Goal: Use online tool/utility: Utilize a website feature to perform a specific function

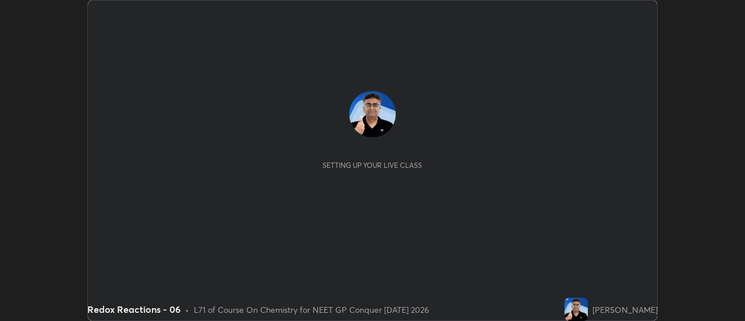
scroll to position [321, 745]
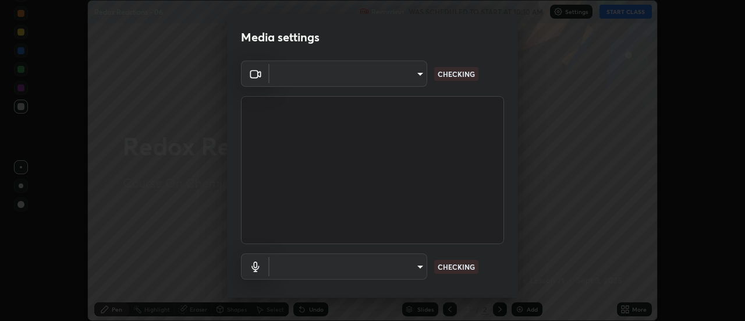
type input "6b20510400c661f13905172a847429c82f5b2d511b6c6cd18f7fa83b3b8a252b"
type input "default"
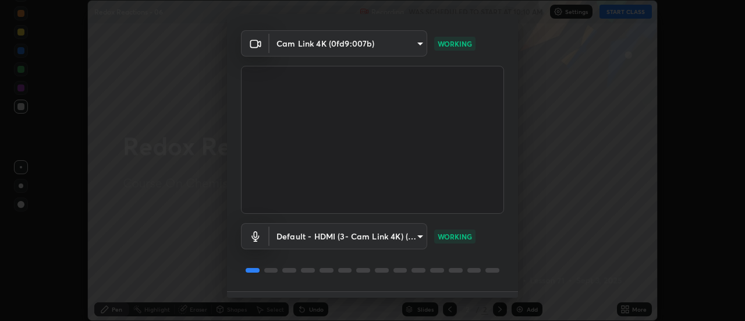
scroll to position [61, 0]
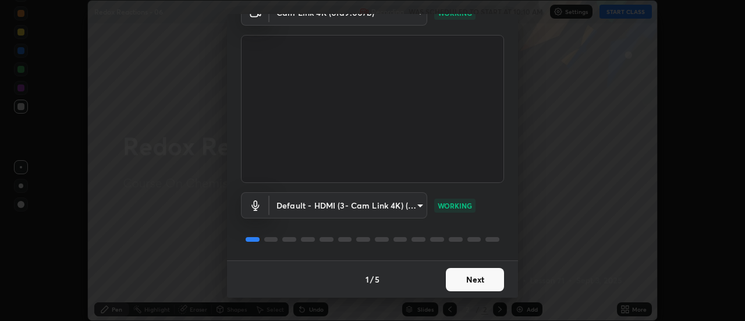
click at [488, 281] on button "Next" at bounding box center [475, 279] width 58 height 23
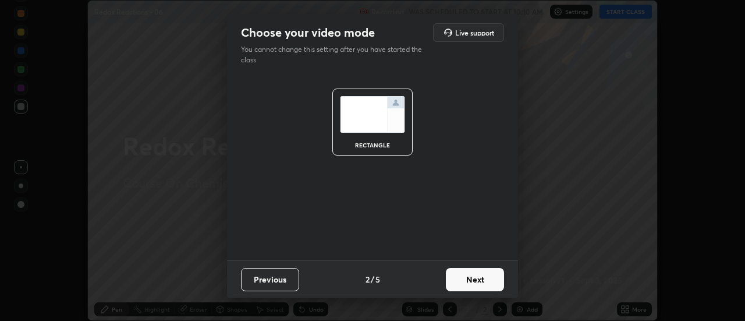
click at [488, 279] on button "Next" at bounding box center [475, 279] width 58 height 23
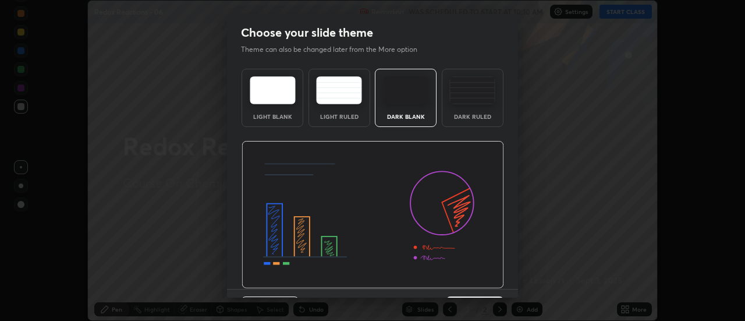
click at [489, 280] on img at bounding box center [373, 215] width 263 height 148
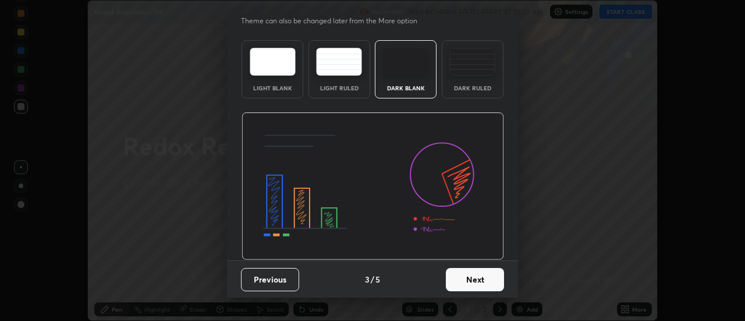
click at [482, 281] on button "Next" at bounding box center [475, 279] width 58 height 23
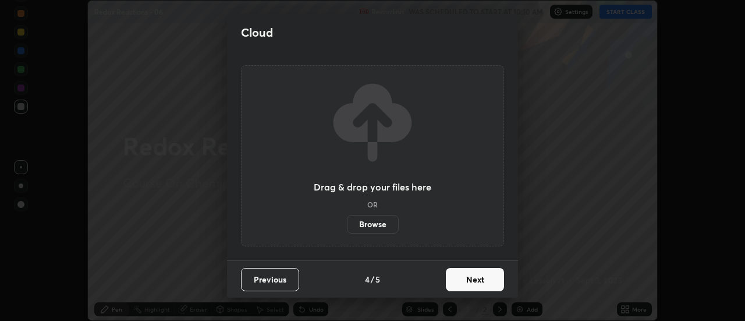
click at [483, 281] on button "Next" at bounding box center [475, 279] width 58 height 23
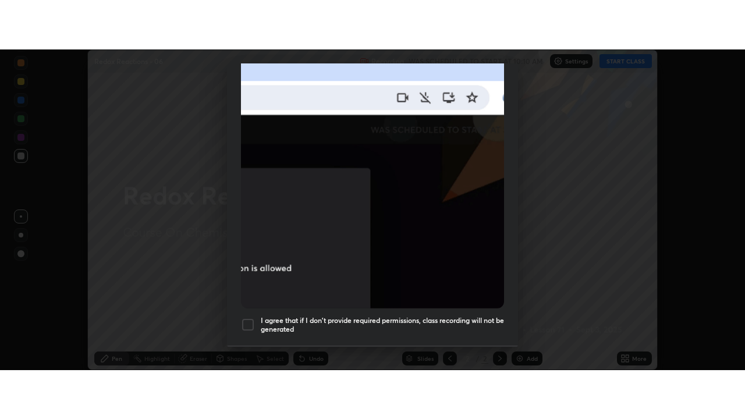
scroll to position [299, 0]
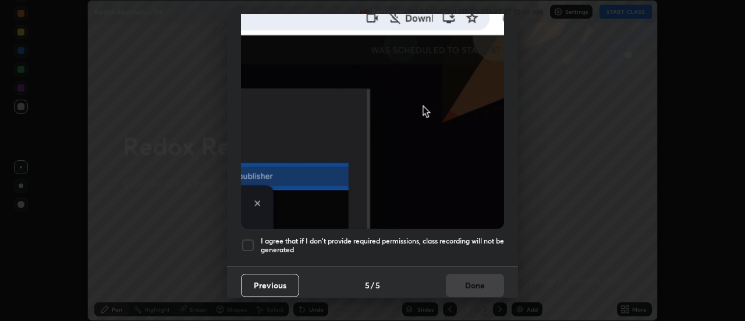
click at [250, 239] on div at bounding box center [248, 245] width 14 height 14
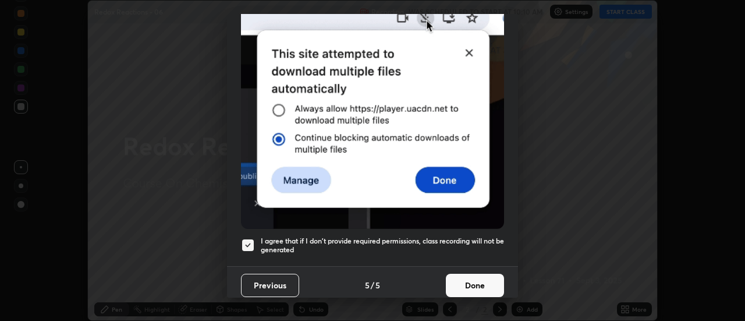
click at [486, 283] on button "Done" at bounding box center [475, 285] width 58 height 23
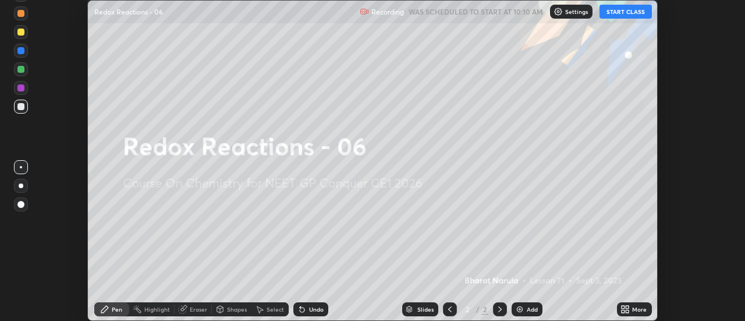
click at [611, 12] on button "START CLASS" at bounding box center [626, 12] width 52 height 14
click at [520, 311] on img at bounding box center [519, 308] width 9 height 9
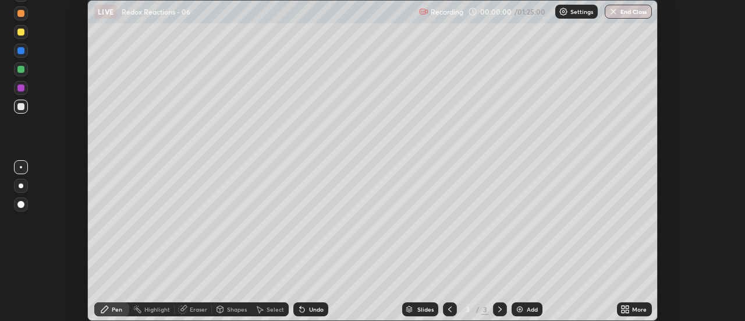
click at [626, 307] on icon at bounding box center [627, 307] width 3 height 3
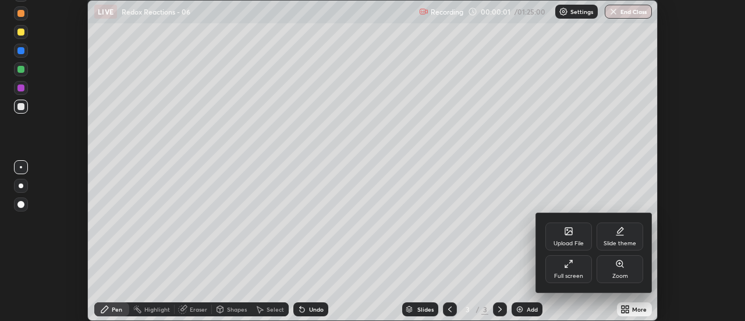
click at [570, 267] on icon at bounding box center [568, 263] width 9 height 9
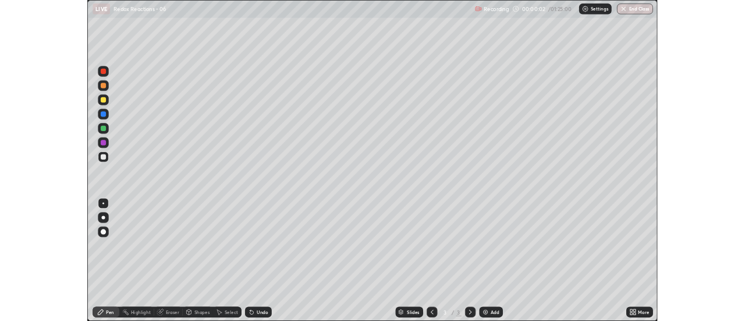
scroll to position [419, 745]
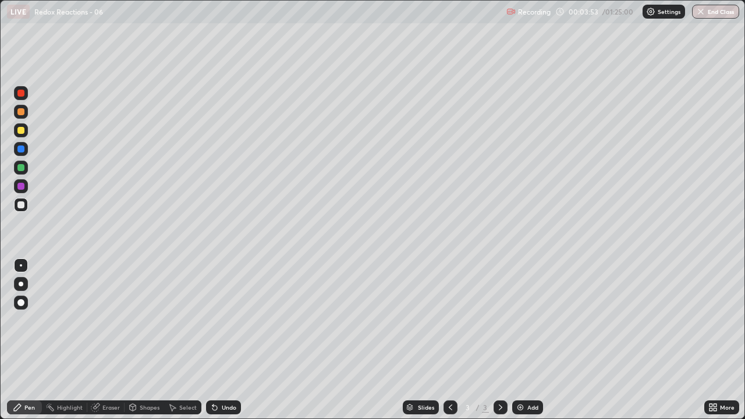
click at [21, 284] on div at bounding box center [21, 284] width 5 height 5
click at [217, 320] on icon at bounding box center [214, 407] width 9 height 9
click at [214, 320] on icon at bounding box center [214, 408] width 5 height 5
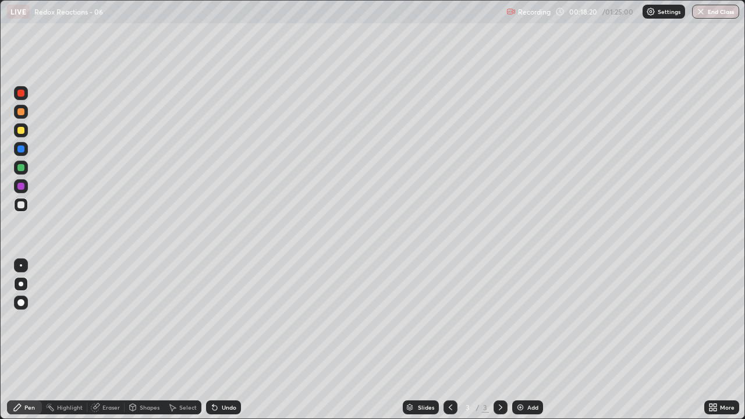
click at [215, 320] on icon at bounding box center [214, 407] width 9 height 9
click at [522, 320] on img at bounding box center [520, 407] width 9 height 9
click at [22, 206] on div at bounding box center [20, 204] width 7 height 7
click at [136, 320] on icon at bounding box center [132, 407] width 9 height 9
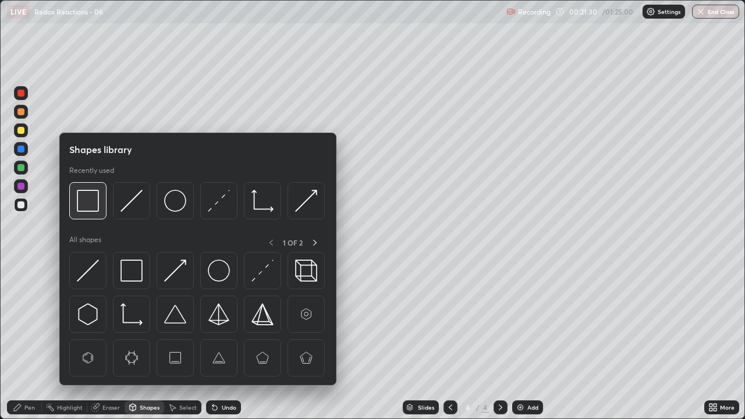
click at [91, 212] on div at bounding box center [87, 200] width 37 height 37
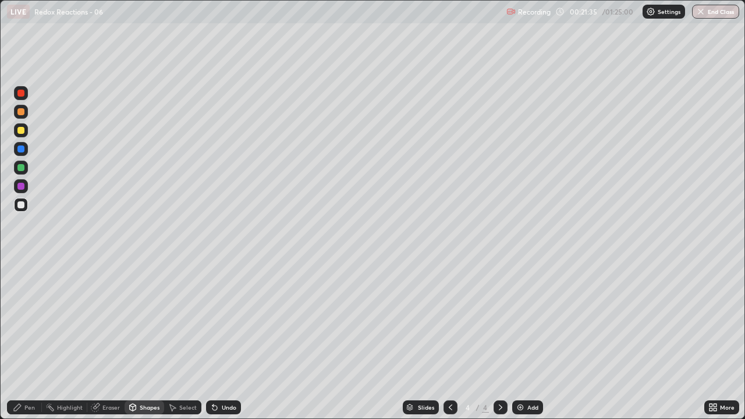
click at [27, 320] on div "Pen" at bounding box center [24, 407] width 35 height 14
click at [520, 320] on img at bounding box center [520, 407] width 9 height 9
click at [222, 320] on div "Undo" at bounding box center [223, 407] width 35 height 14
click at [520, 320] on img at bounding box center [520, 407] width 9 height 9
click at [222, 320] on div "Undo" at bounding box center [229, 408] width 15 height 6
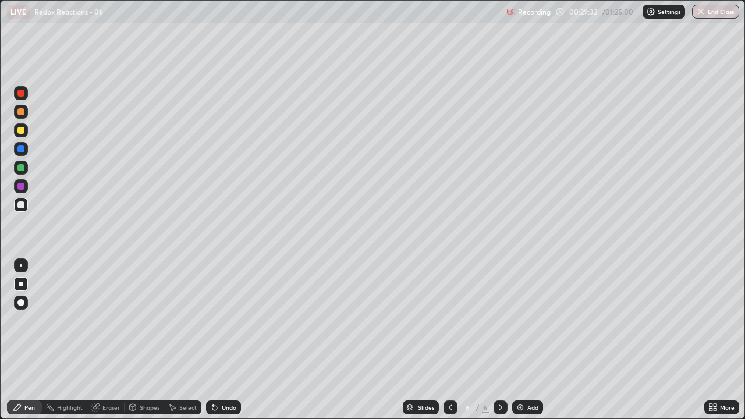
click at [522, 320] on img at bounding box center [520, 407] width 9 height 9
click at [450, 320] on icon at bounding box center [450, 407] width 9 height 9
click at [501, 320] on icon at bounding box center [500, 407] width 9 height 9
click at [20, 136] on div at bounding box center [21, 130] width 14 height 14
click at [21, 206] on div at bounding box center [20, 204] width 7 height 7
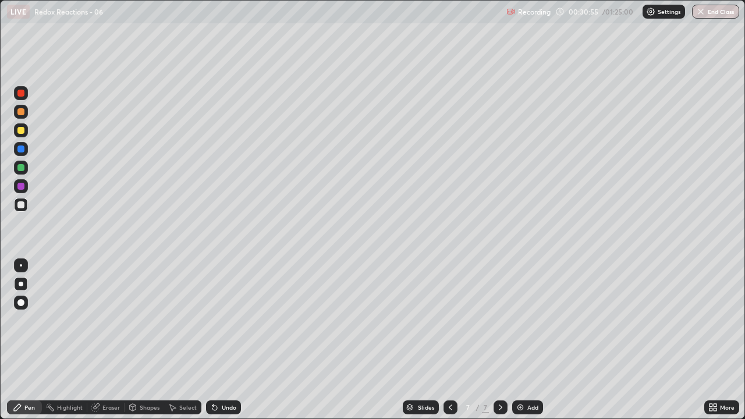
click at [103, 320] on div "Eraser" at bounding box center [110, 408] width 17 height 6
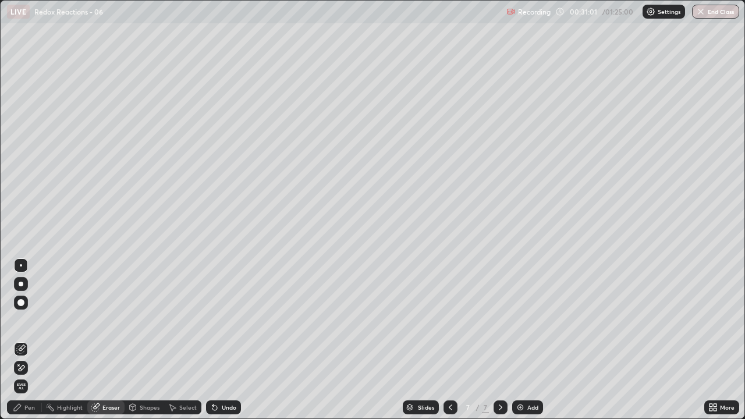
click at [23, 320] on div "Pen" at bounding box center [24, 407] width 35 height 14
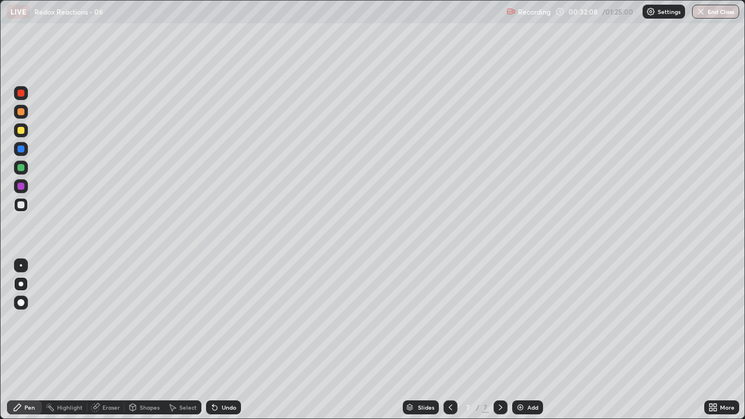
click at [222, 320] on div "Undo" at bounding box center [229, 408] width 15 height 6
click at [20, 129] on div at bounding box center [20, 130] width 7 height 7
click at [21, 208] on div at bounding box center [20, 204] width 7 height 7
click at [18, 95] on div at bounding box center [20, 93] width 7 height 7
click at [14, 203] on div at bounding box center [21, 205] width 14 height 14
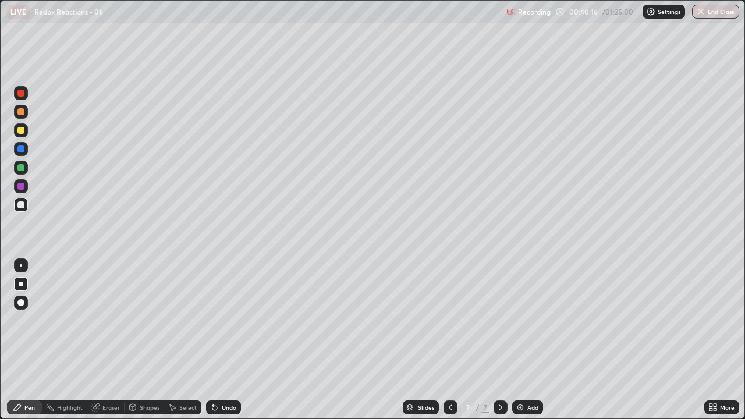
click at [102, 320] on div "Eraser" at bounding box center [110, 408] width 17 height 6
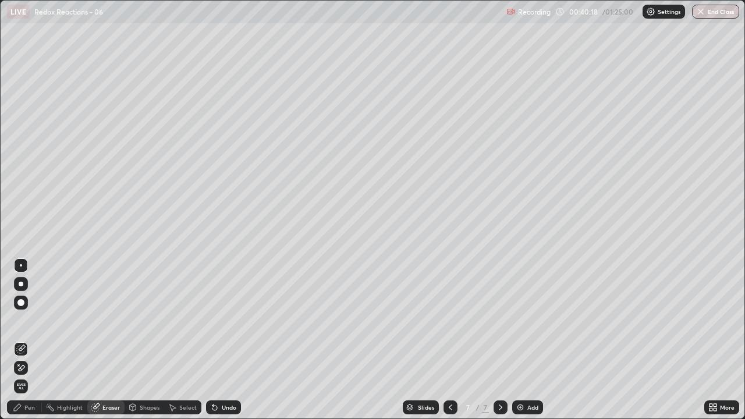
click at [30, 320] on div "Pen" at bounding box center [29, 408] width 10 height 6
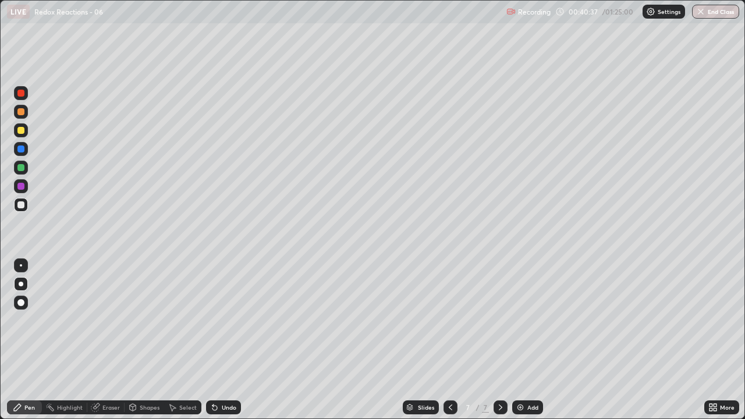
click at [218, 320] on div "Undo" at bounding box center [223, 407] width 35 height 14
click at [218, 320] on icon at bounding box center [214, 407] width 9 height 9
click at [449, 320] on icon at bounding box center [450, 407] width 9 height 9
click at [449, 320] on icon at bounding box center [450, 408] width 3 height 6
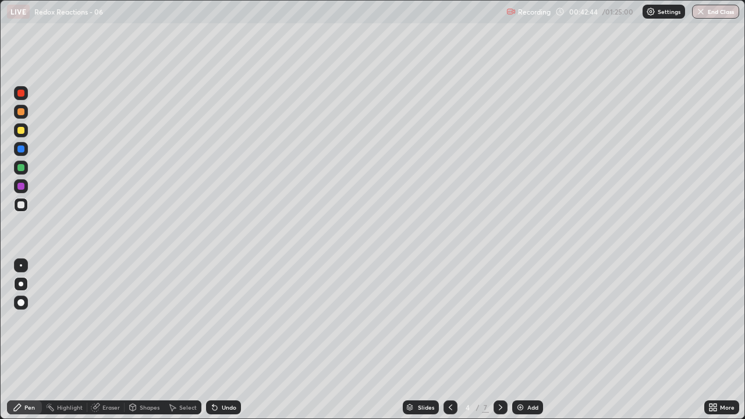
click at [707, 320] on div "More" at bounding box center [721, 407] width 35 height 14
click at [659, 320] on div "Slides 4 / 7 Add" at bounding box center [472, 407] width 463 height 23
click at [502, 320] on icon at bounding box center [500, 407] width 9 height 9
click at [499, 320] on icon at bounding box center [500, 407] width 9 height 9
click at [504, 320] on div at bounding box center [501, 407] width 14 height 14
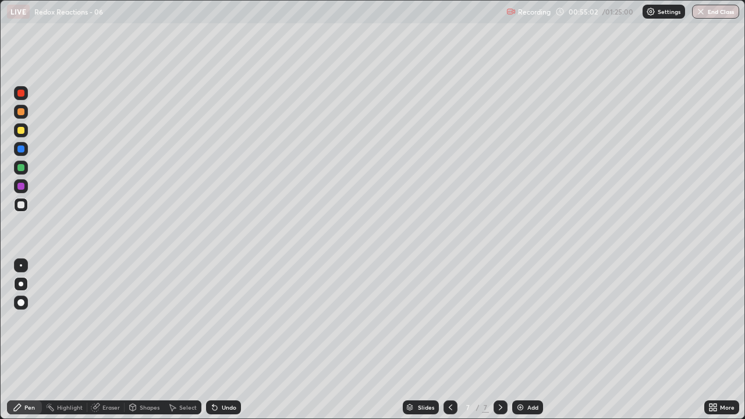
click at [524, 320] on div "Add" at bounding box center [527, 407] width 31 height 14
click at [23, 205] on div at bounding box center [20, 204] width 7 height 7
click at [99, 320] on icon at bounding box center [95, 407] width 9 height 9
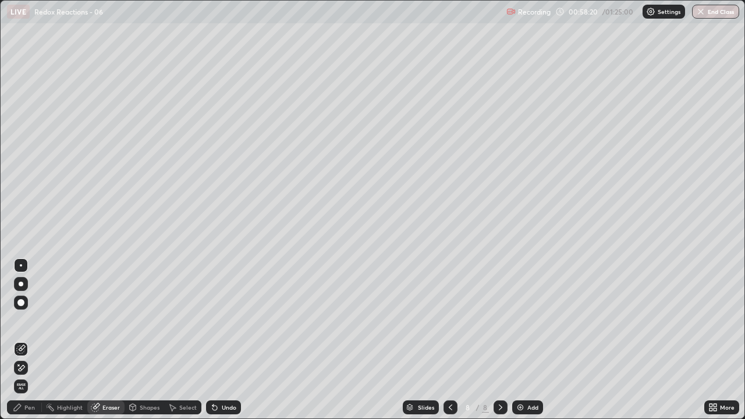
click at [34, 320] on div "Pen" at bounding box center [29, 408] width 10 height 6
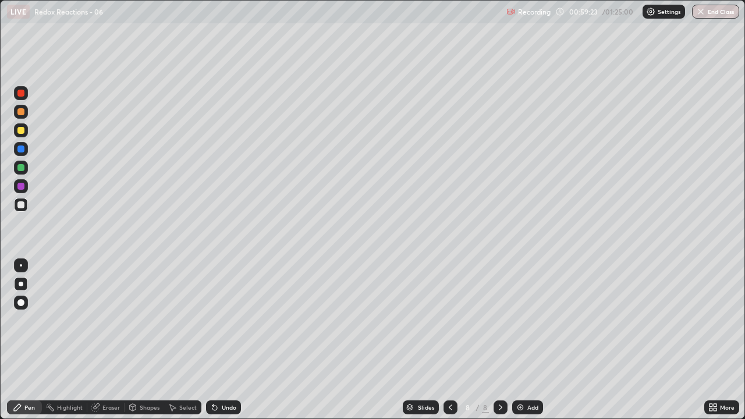
click at [521, 320] on img at bounding box center [520, 407] width 9 height 9
click at [22, 207] on div at bounding box center [20, 204] width 7 height 7
click at [19, 172] on div at bounding box center [21, 168] width 14 height 14
click at [21, 205] on div at bounding box center [20, 204] width 7 height 7
click at [22, 173] on div at bounding box center [21, 168] width 14 height 14
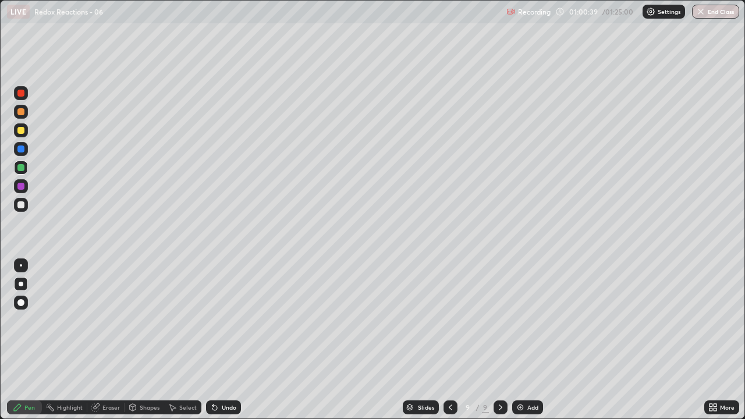
click at [23, 207] on div at bounding box center [20, 204] width 7 height 7
click at [222, 320] on div "Undo" at bounding box center [229, 408] width 15 height 6
click at [218, 320] on div "Undo" at bounding box center [223, 407] width 35 height 14
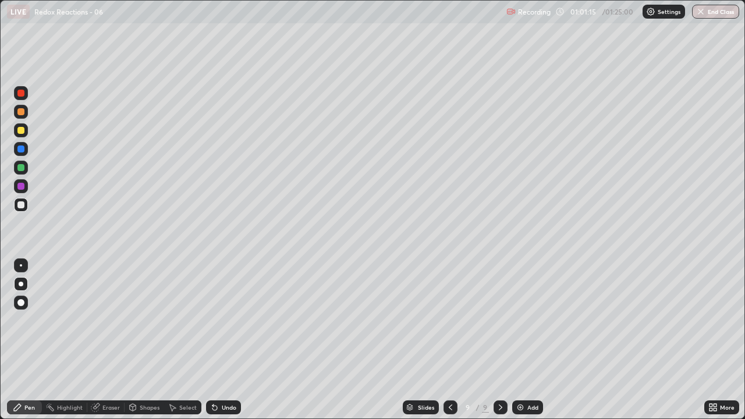
click at [19, 170] on div at bounding box center [20, 167] width 7 height 7
click at [20, 206] on div at bounding box center [20, 204] width 7 height 7
click at [222, 320] on div "Undo" at bounding box center [229, 408] width 15 height 6
click at [224, 320] on div "Undo" at bounding box center [229, 408] width 15 height 6
click at [226, 320] on div "Undo" at bounding box center [229, 408] width 15 height 6
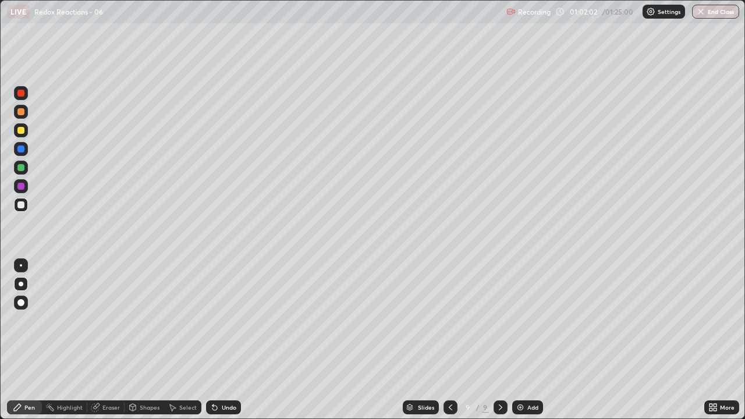
click at [225, 320] on div "Undo" at bounding box center [229, 408] width 15 height 6
click at [449, 320] on icon at bounding box center [450, 407] width 9 height 9
click at [499, 320] on icon at bounding box center [500, 407] width 9 height 9
click at [521, 320] on img at bounding box center [520, 407] width 9 height 9
click at [108, 320] on div "Eraser" at bounding box center [110, 408] width 17 height 6
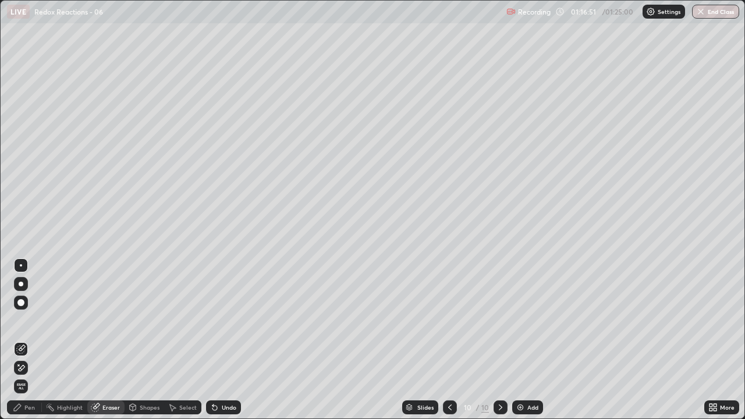
click at [22, 320] on icon at bounding box center [17, 407] width 9 height 9
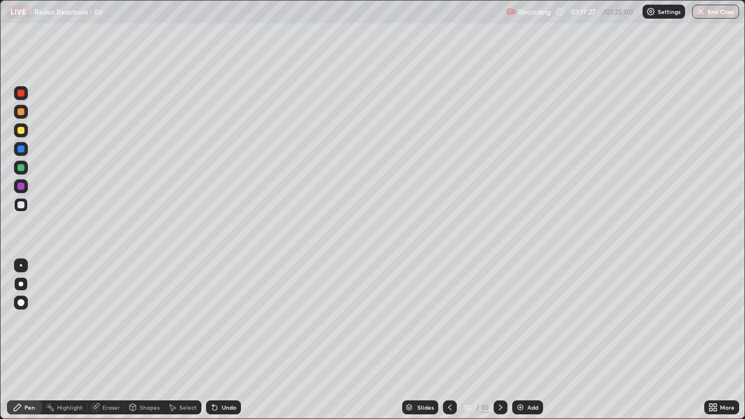
click at [180, 320] on div "Select" at bounding box center [187, 408] width 17 height 6
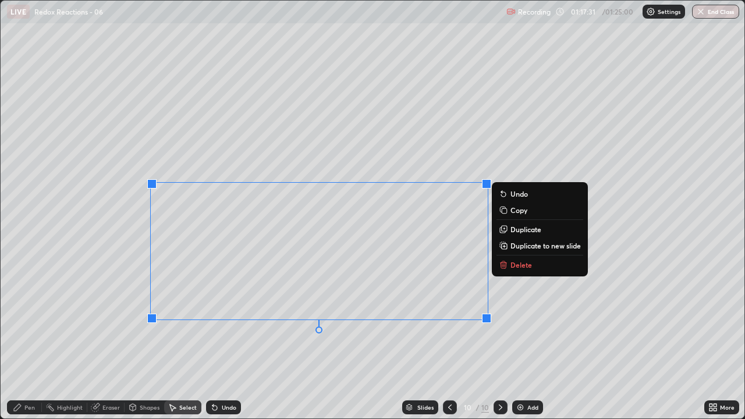
click at [278, 320] on div "0 ° Undo Copy Duplicate Duplicate to new slide Delete" at bounding box center [373, 210] width 744 height 418
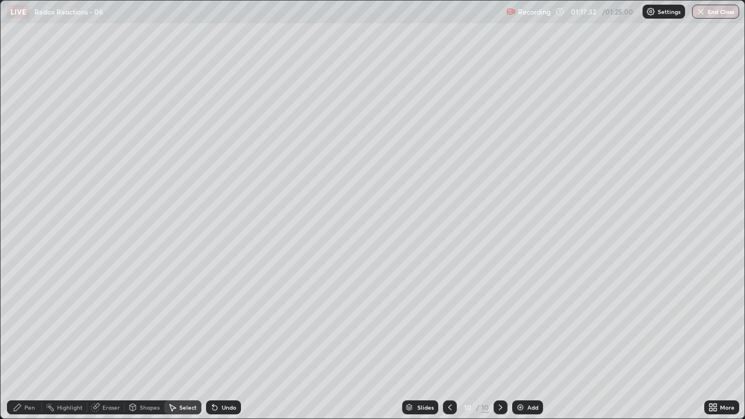
click at [31, 320] on div "Pen" at bounding box center [29, 408] width 10 height 6
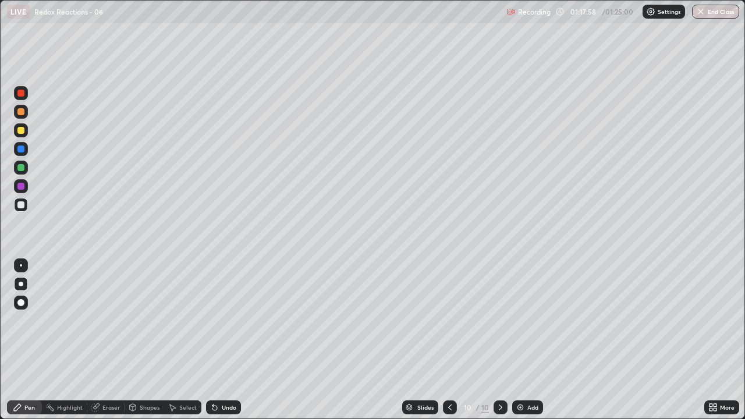
click at [19, 169] on div at bounding box center [20, 167] width 7 height 7
click at [700, 16] on img "button" at bounding box center [700, 11] width 9 height 9
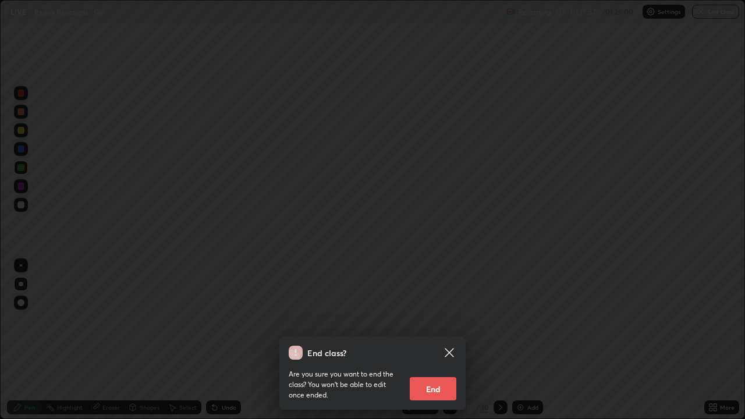
click at [432, 320] on button "End" at bounding box center [433, 388] width 47 height 23
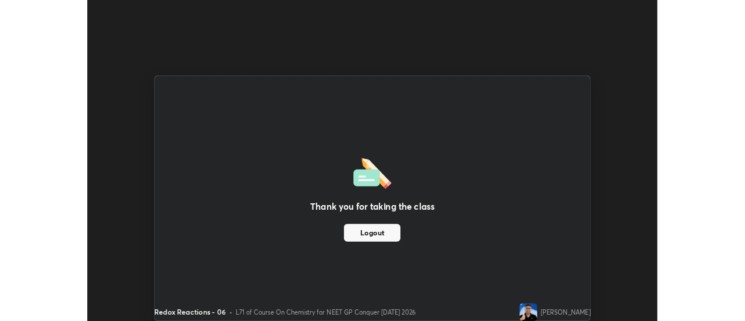
scroll to position [57883, 57459]
